Goal: Transaction & Acquisition: Download file/media

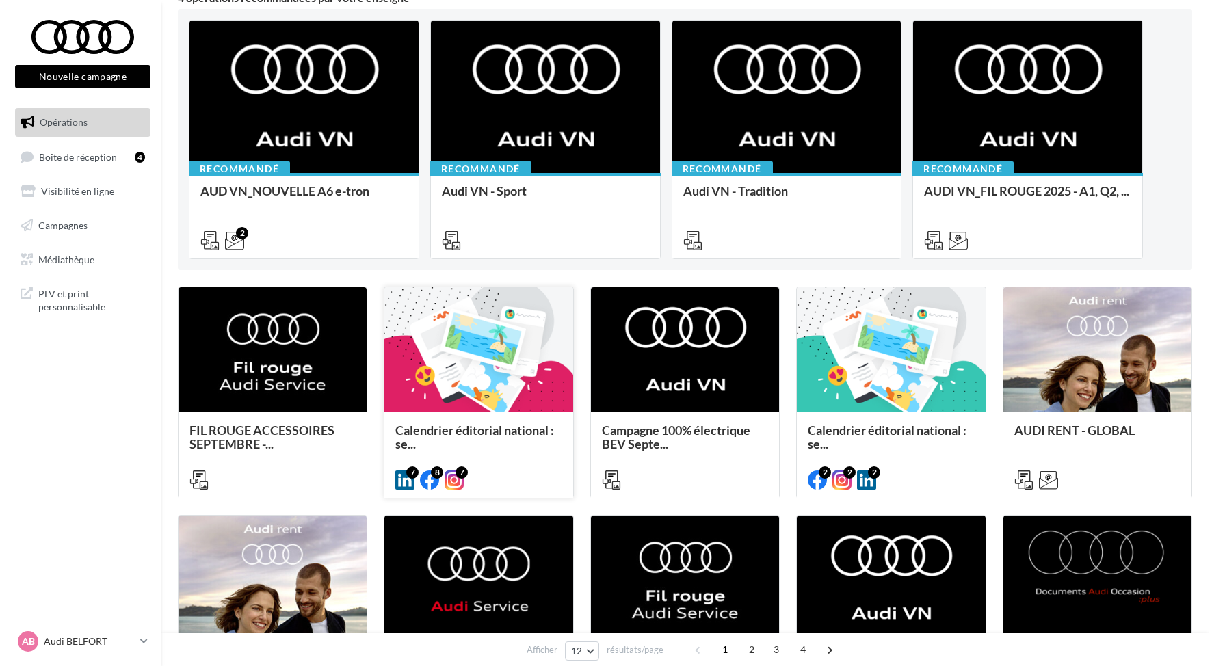
scroll to position [206, 0]
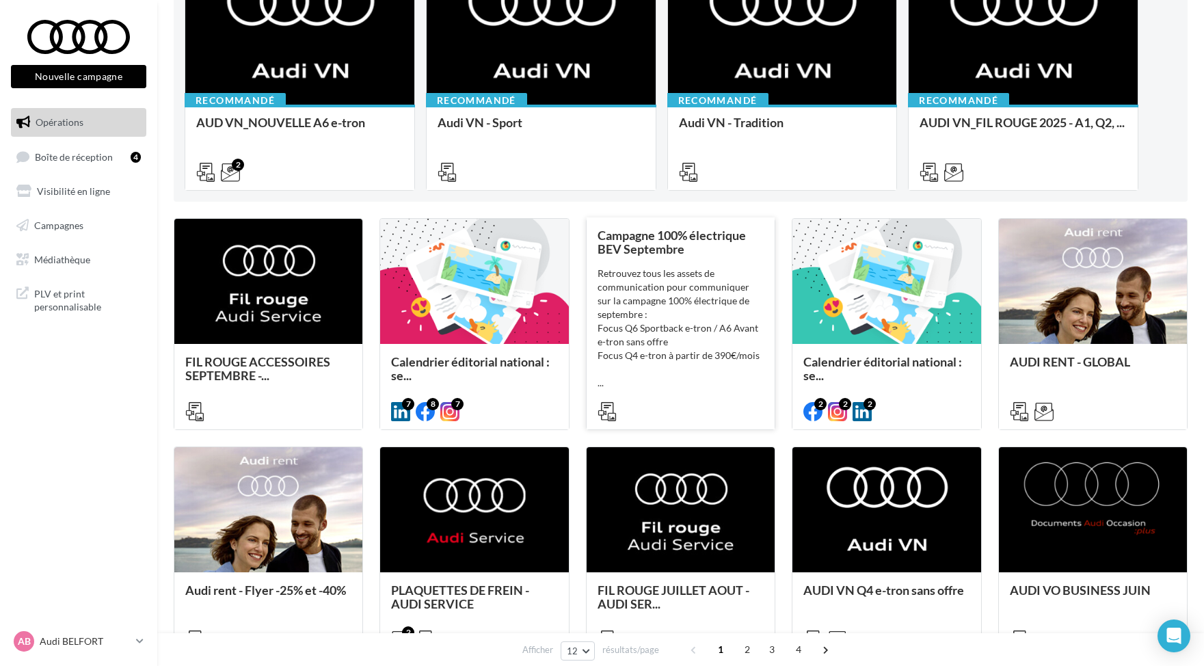
click at [728, 244] on div "Campagne 100% électrique BEV Septembre" at bounding box center [681, 241] width 166 height 27
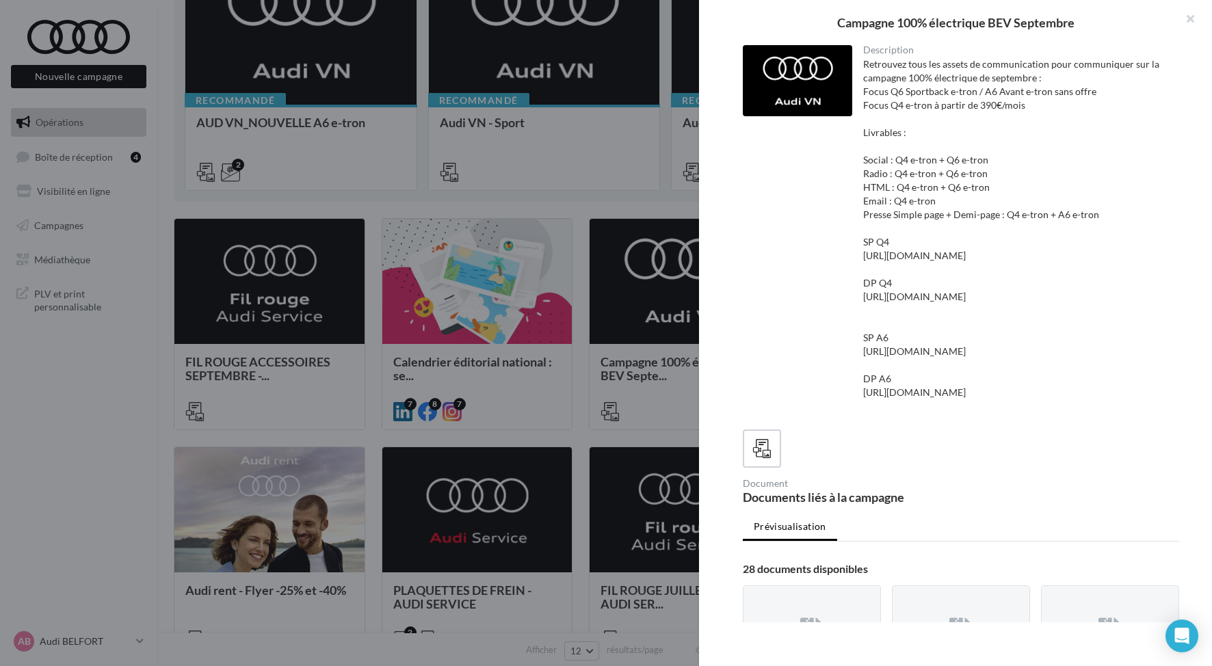
drag, startPoint x: 741, startPoint y: 406, endPoint x: 754, endPoint y: 394, distance: 17.9
click at [742, 404] on div "Description Retrouvez tous les assets de communication pour communiquer sur la …" at bounding box center [961, 333] width 524 height 577
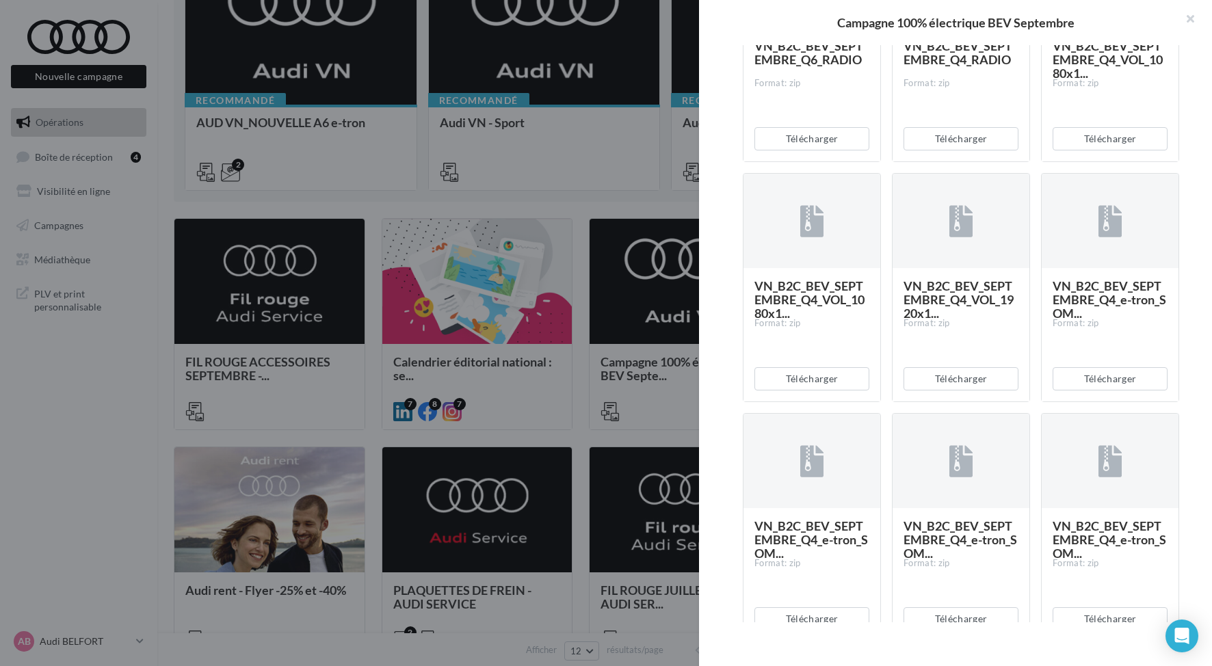
scroll to position [705, 0]
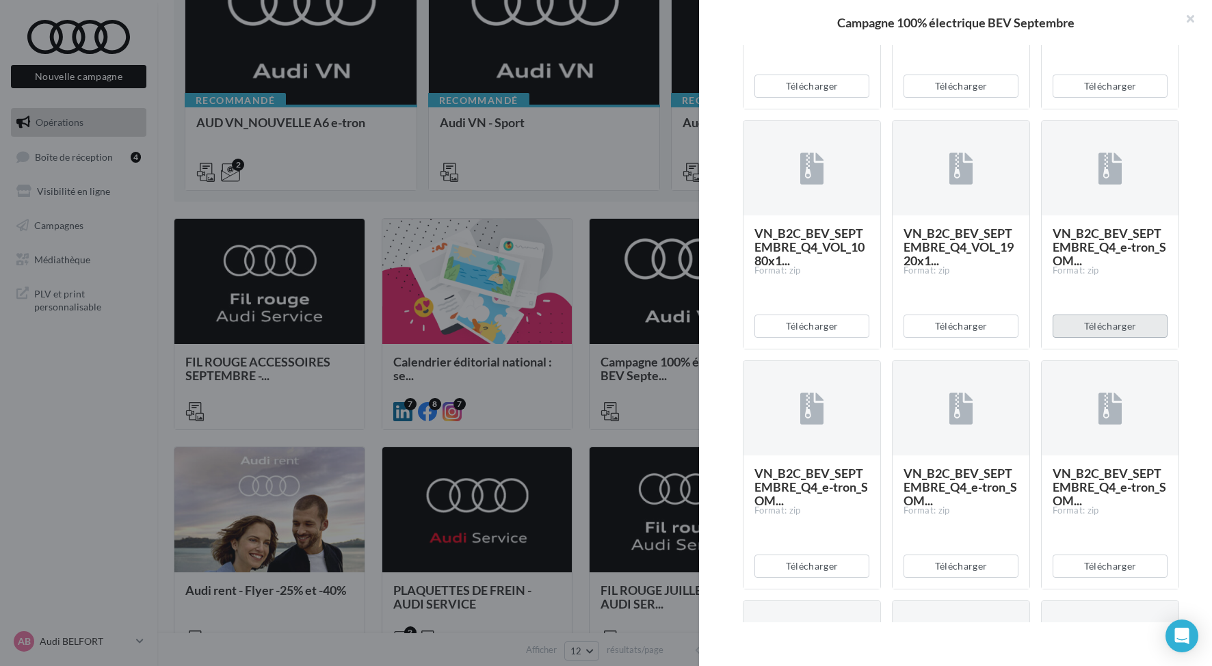
click at [1109, 338] on button "Télécharger" at bounding box center [1109, 326] width 115 height 23
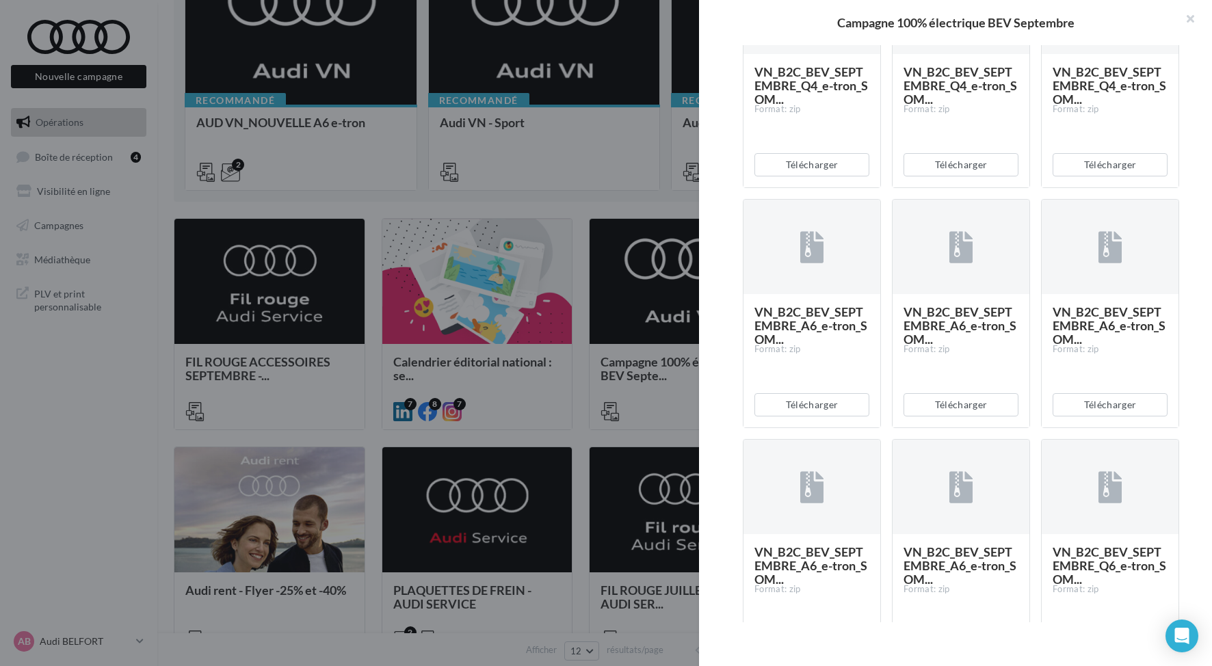
scroll to position [1227, 0]
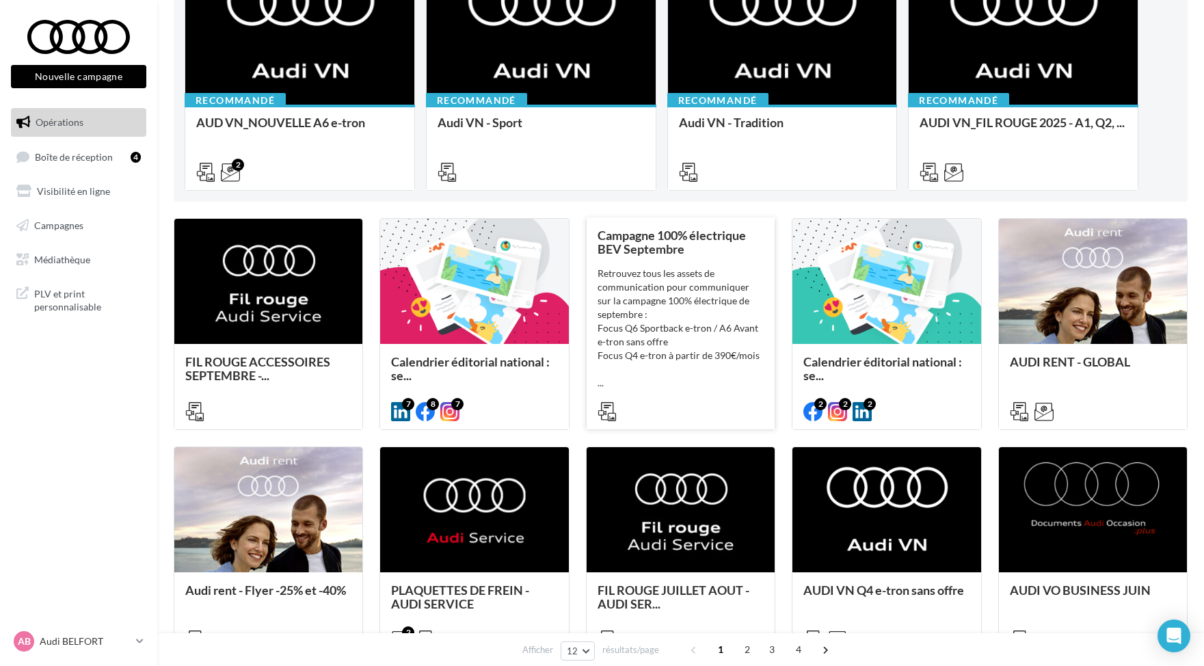
click at [717, 374] on div "Retrouvez tous les assets de communication pour communiquer sur la campagne 100…" at bounding box center [681, 328] width 166 height 123
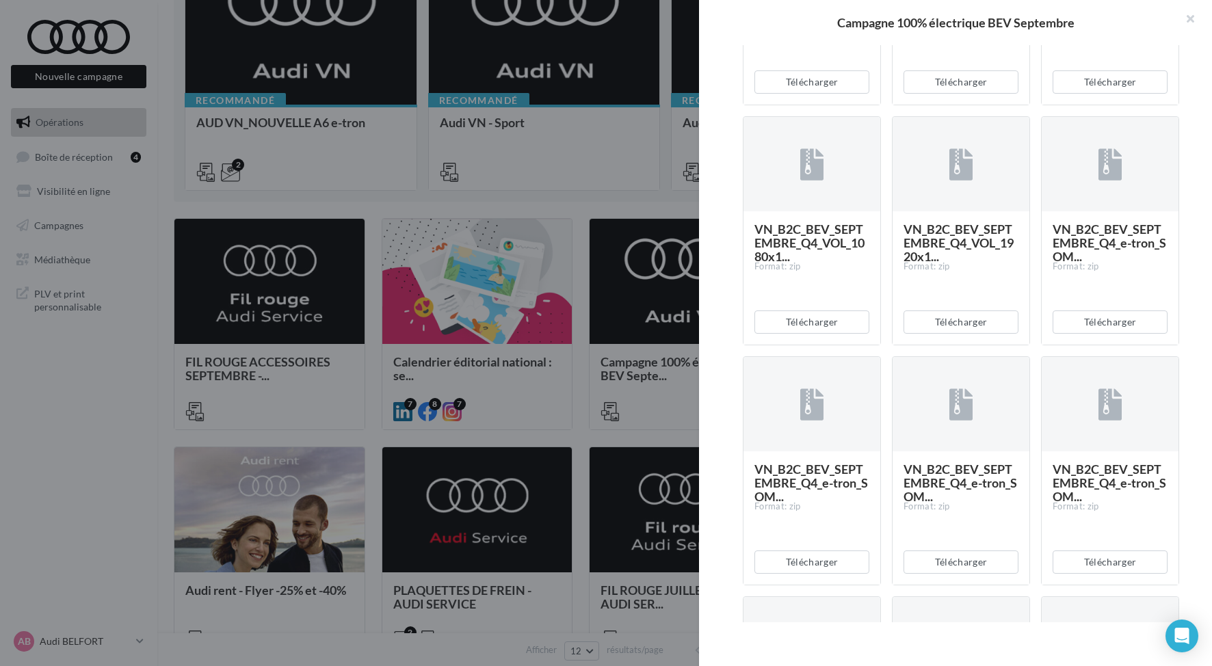
scroll to position [523, 0]
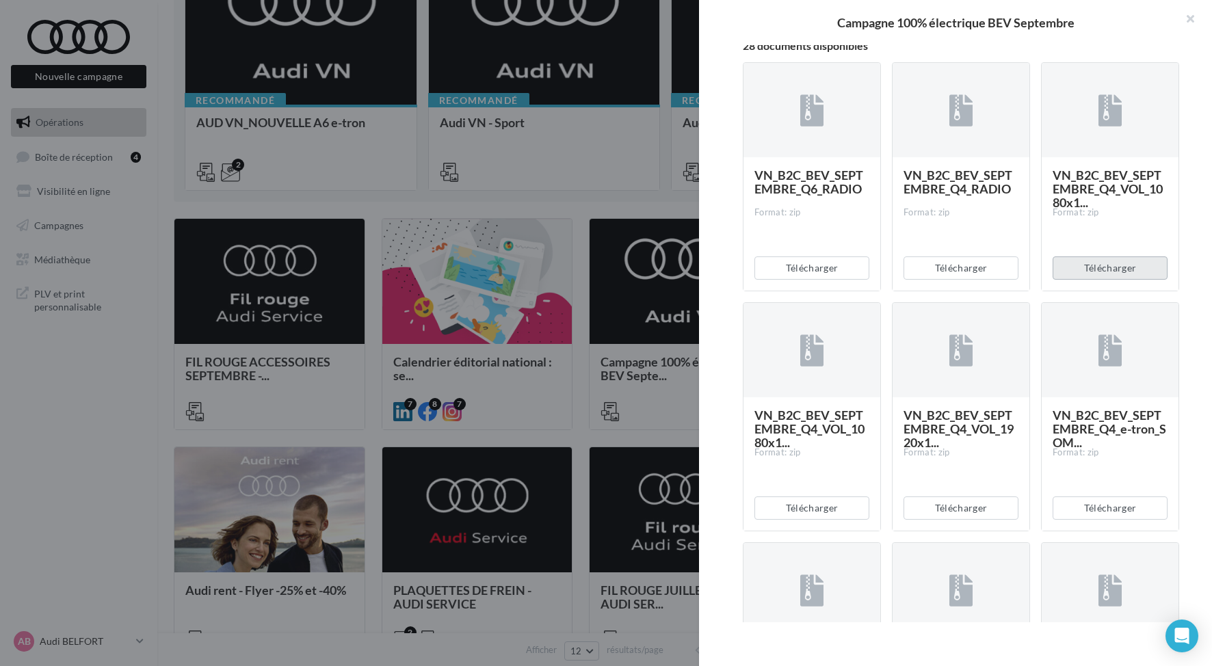
click at [1108, 280] on button "Télécharger" at bounding box center [1109, 267] width 115 height 23
click at [970, 278] on div "VN_B2C_BEV_SEPTEMBRE_Q4_RADIO Format: zip" at bounding box center [960, 223] width 115 height 110
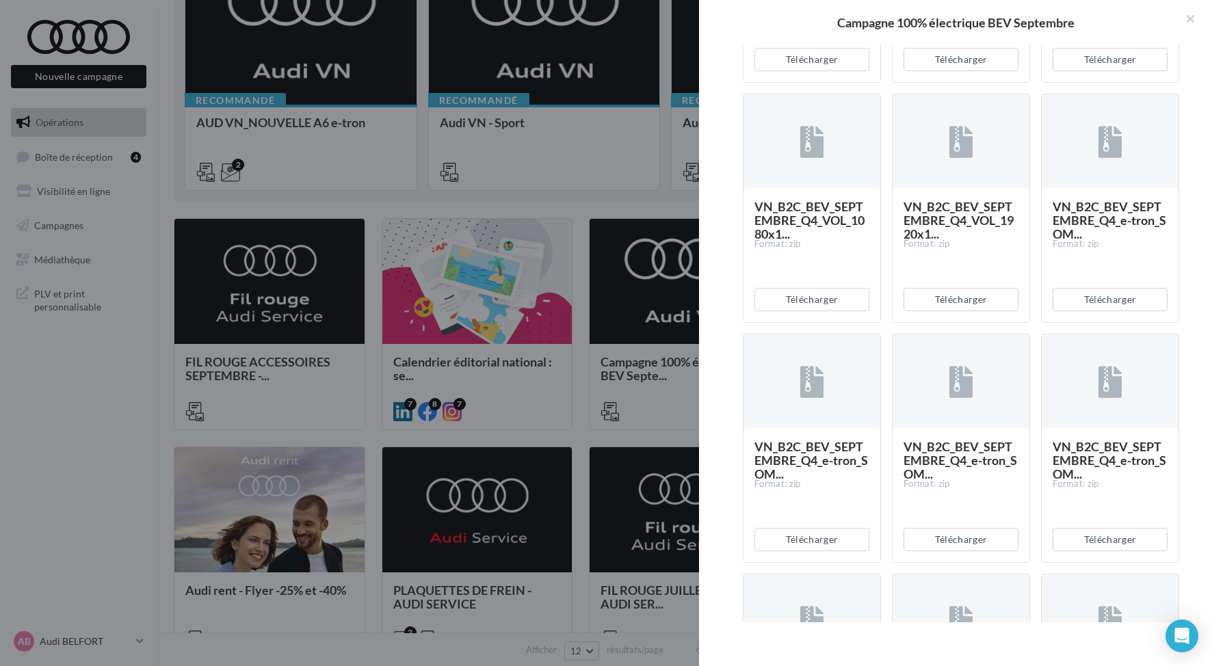
scroll to position [733, 0]
click at [808, 550] on button "Télécharger" at bounding box center [811, 538] width 115 height 23
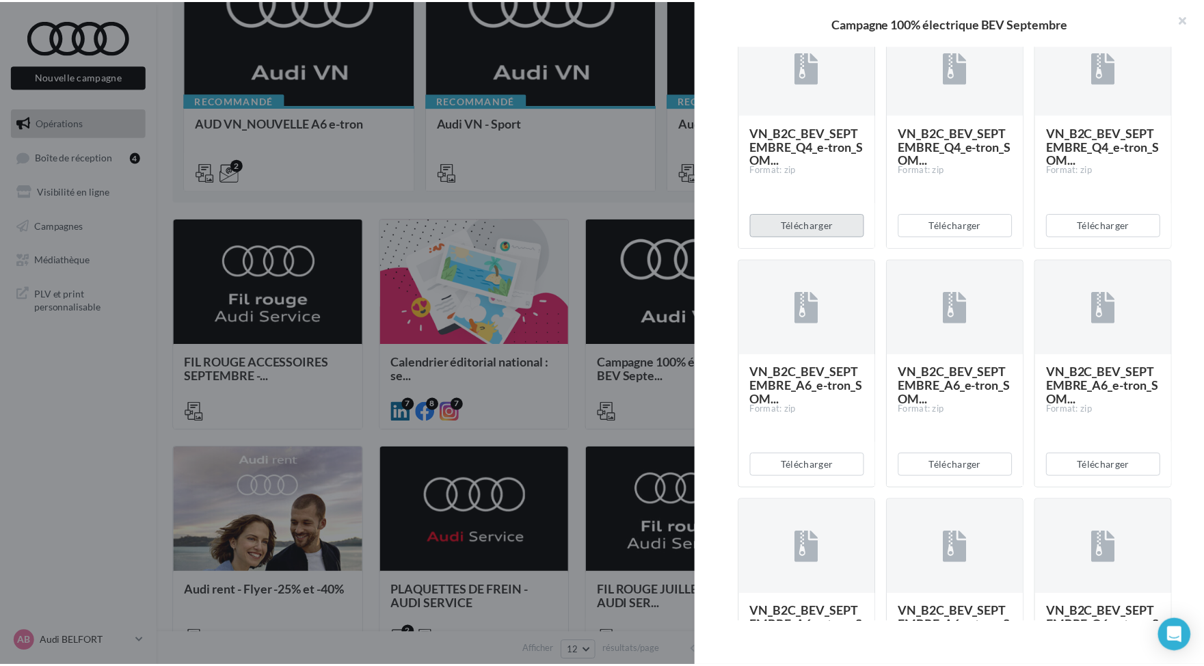
scroll to position [1046, 0]
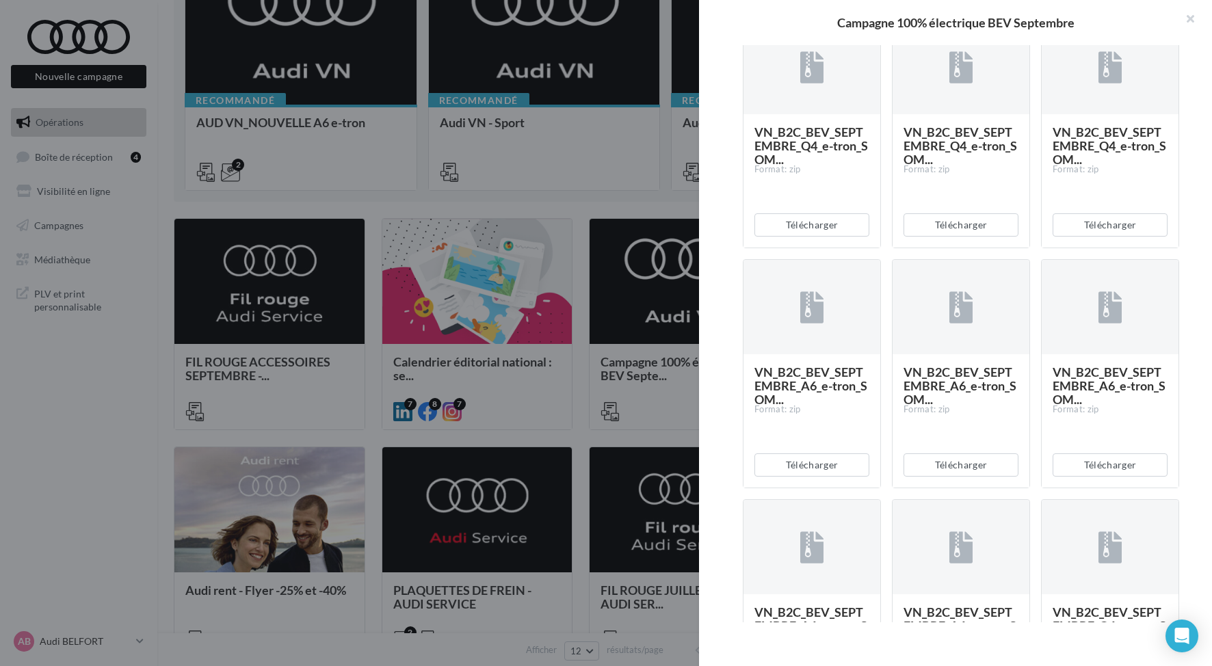
click at [622, 224] on div at bounding box center [606, 333] width 1212 height 666
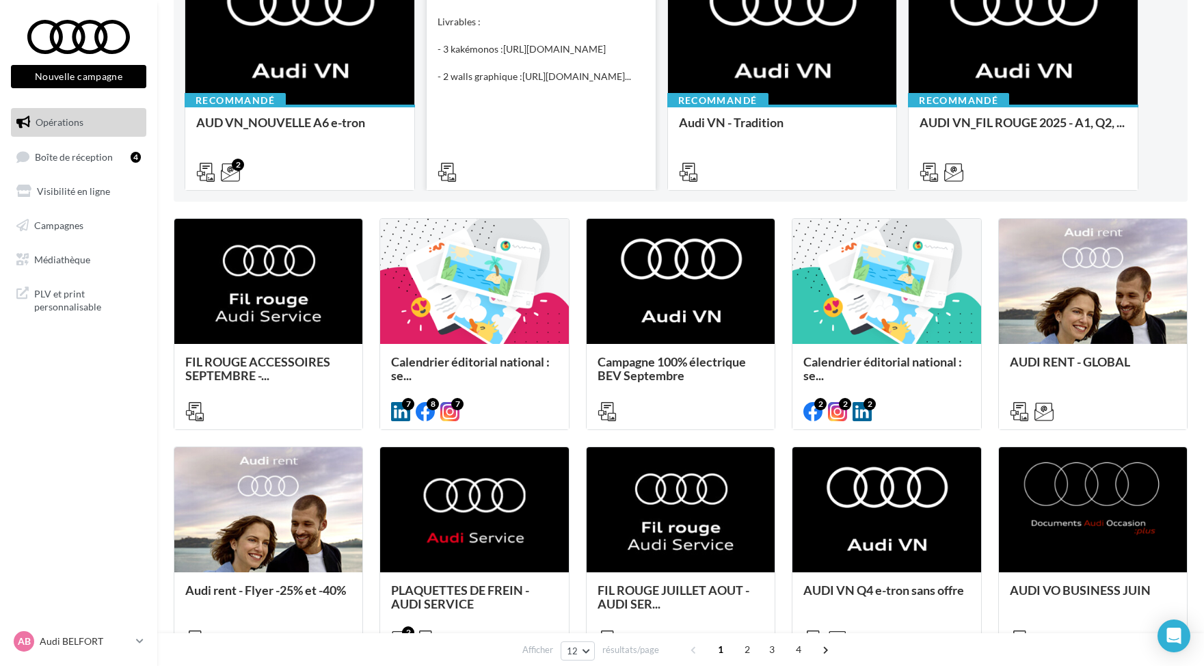
scroll to position [0, 0]
